Goal: Task Accomplishment & Management: Use online tool/utility

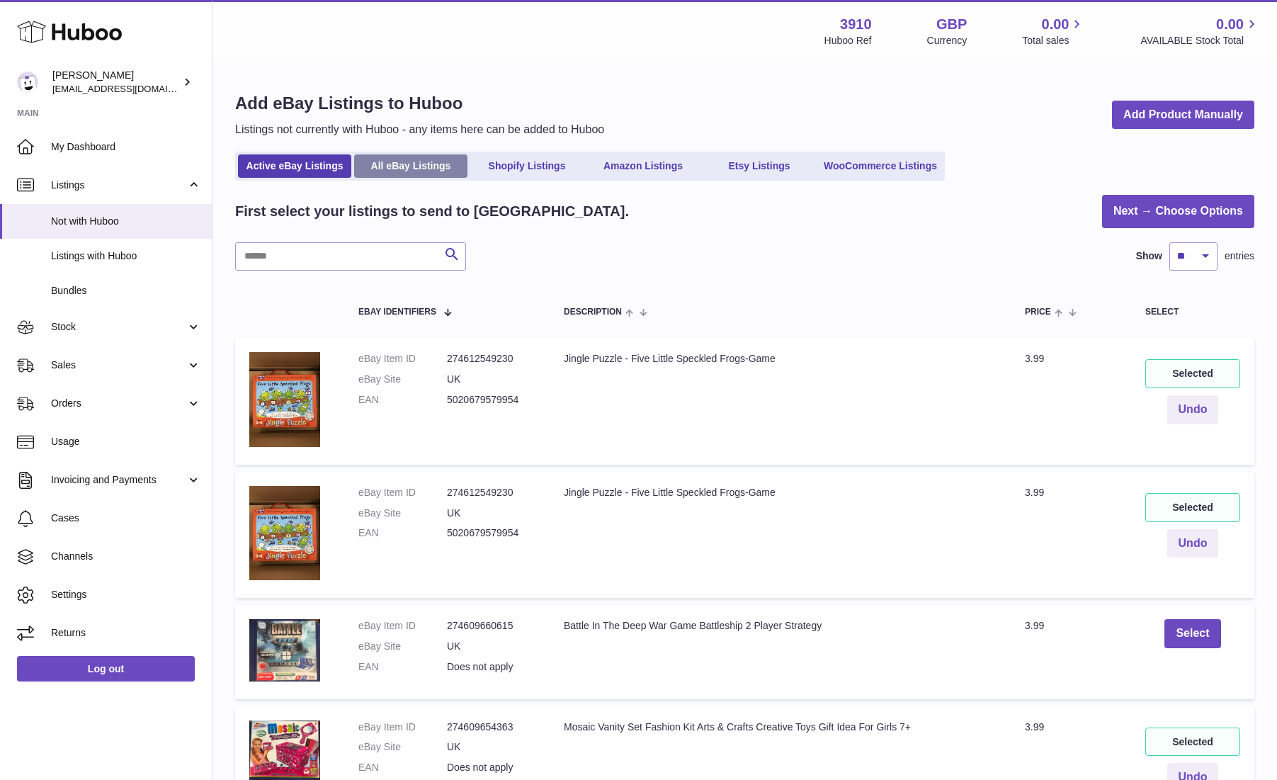
click at [415, 167] on link "All eBay Listings" at bounding box center [410, 165] width 113 height 23
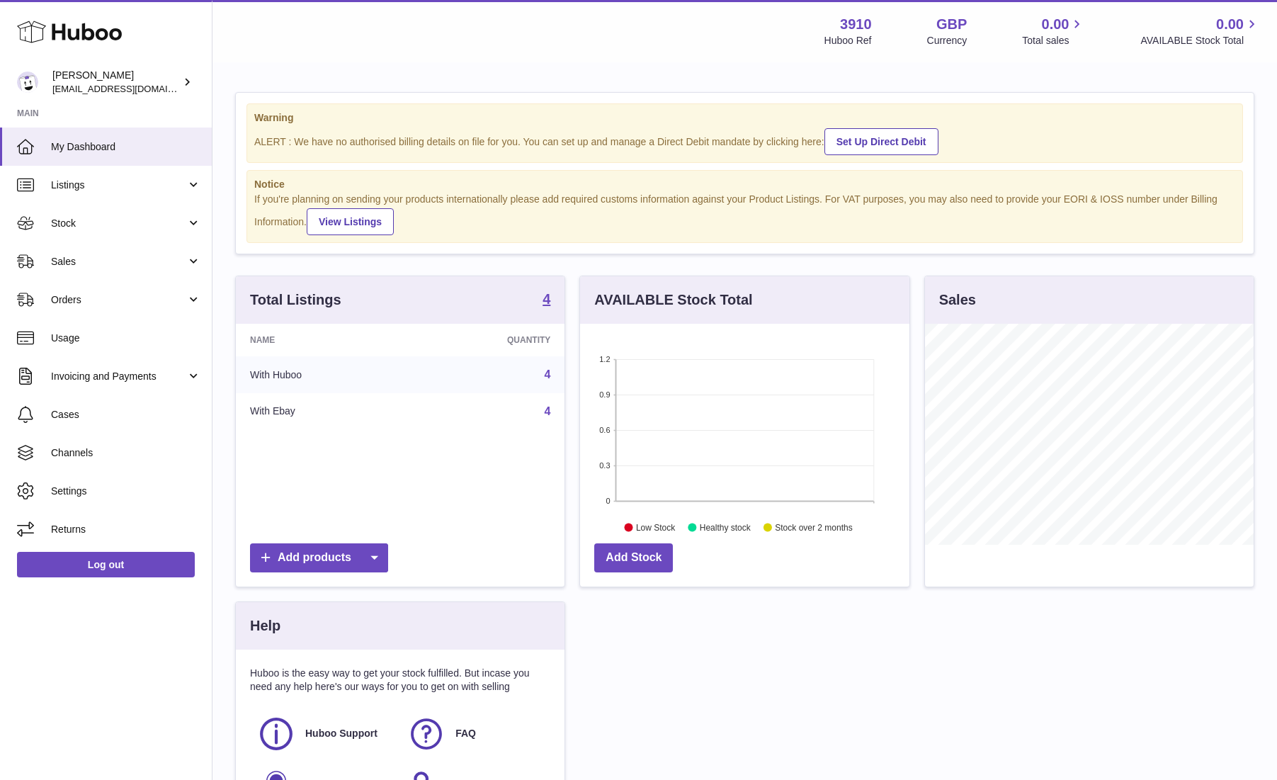
scroll to position [221, 329]
click at [104, 181] on span "Listings" at bounding box center [118, 184] width 135 height 13
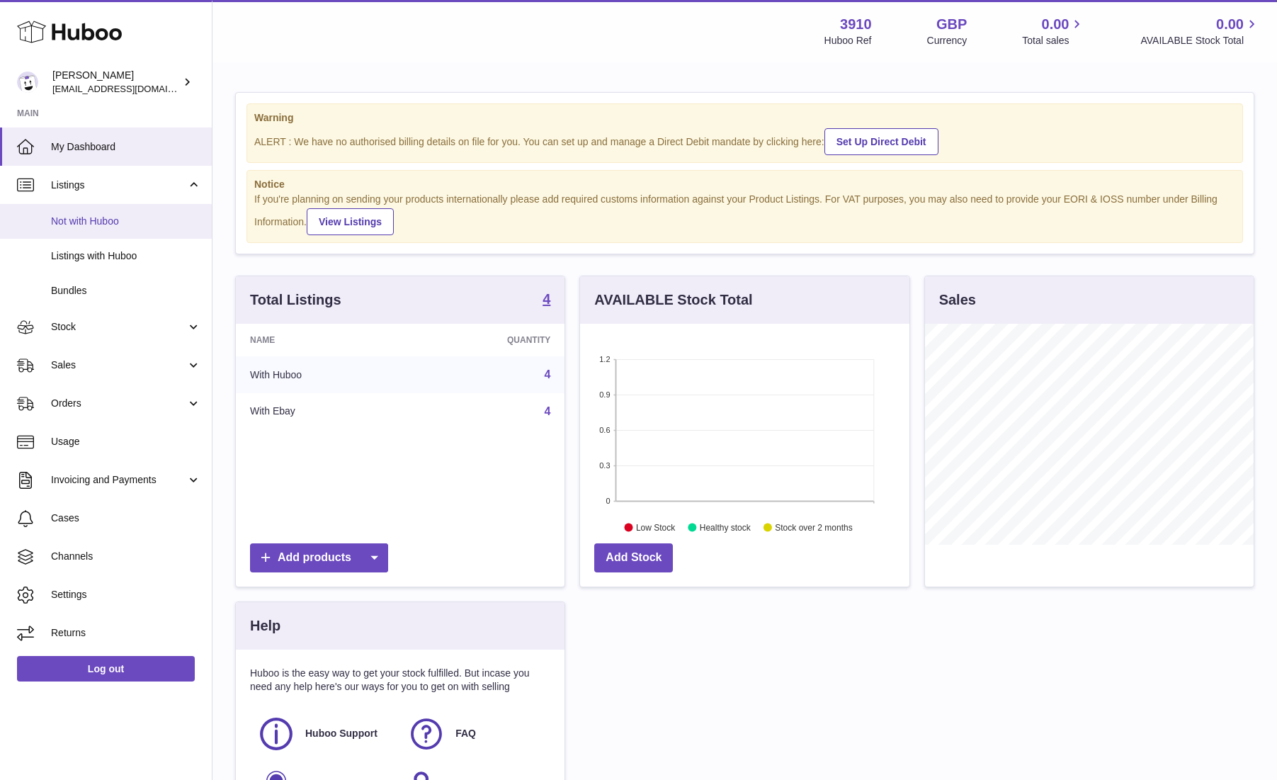
click at [105, 217] on span "Not with Huboo" at bounding box center [126, 221] width 150 height 13
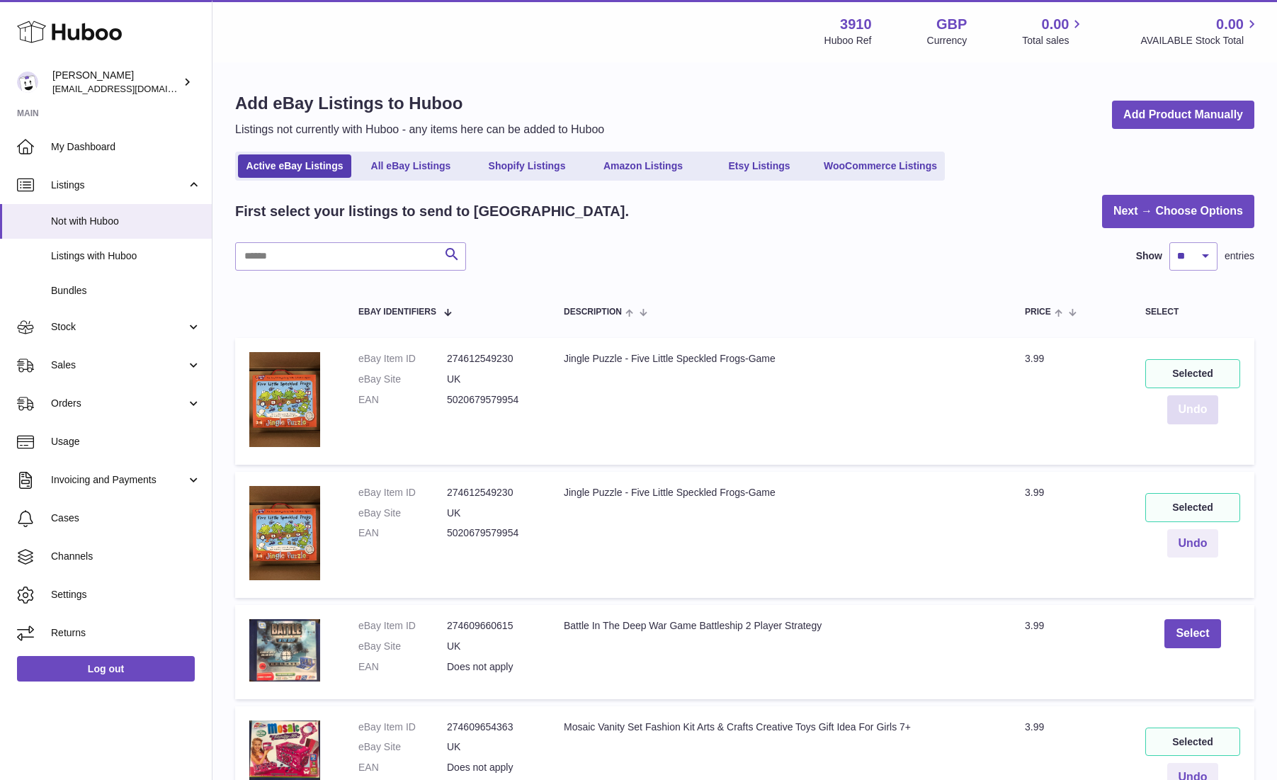
click at [1199, 416] on button "Undo" at bounding box center [1193, 409] width 52 height 29
click at [1198, 546] on button "Undo" at bounding box center [1193, 543] width 52 height 29
click at [1190, 367] on button "Select" at bounding box center [1192, 366] width 56 height 29
click at [1187, 508] on button "Select" at bounding box center [1192, 500] width 56 height 29
click at [1155, 205] on link "Next → Choose Options" at bounding box center [1178, 211] width 152 height 33
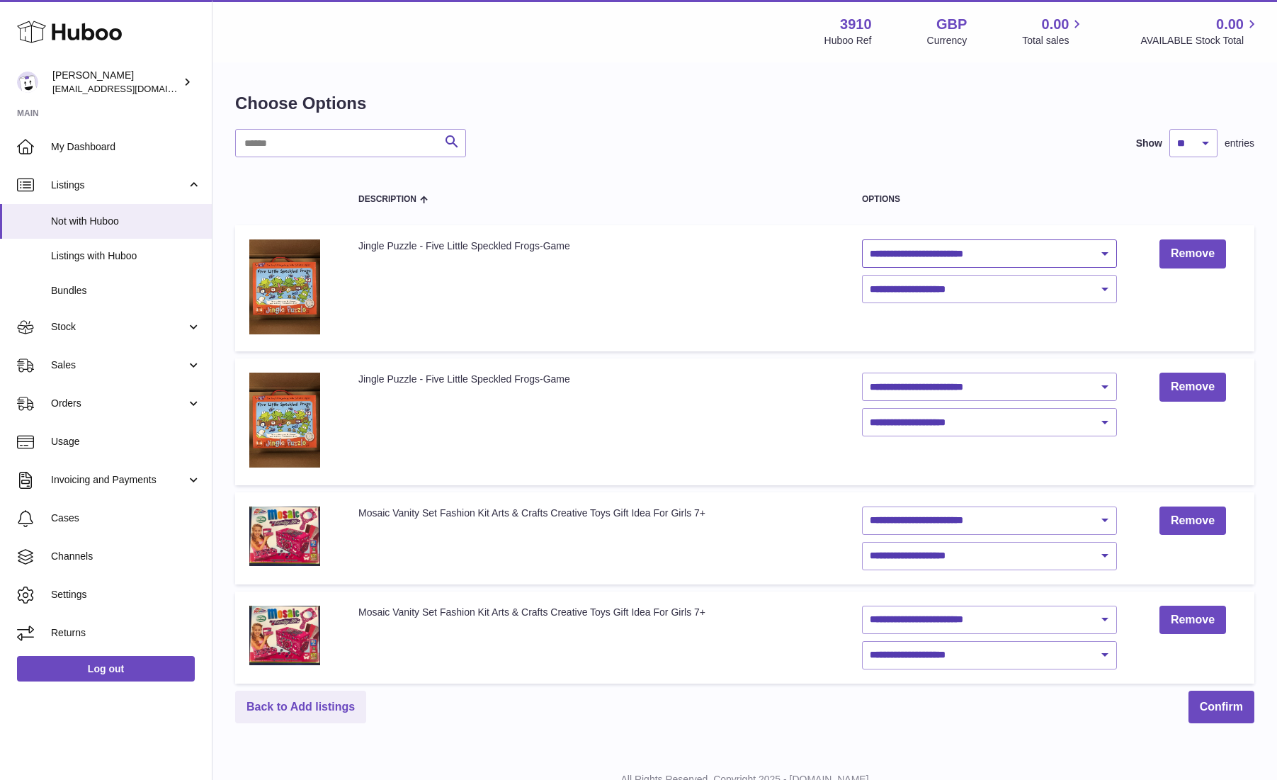
click at [943, 251] on select "**********" at bounding box center [989, 253] width 255 height 28
